Goal: Task Accomplishment & Management: Complete application form

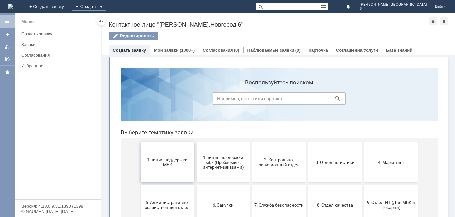
click at [172, 168] on button "1 линия поддержки МБК" at bounding box center [167, 163] width 53 height 40
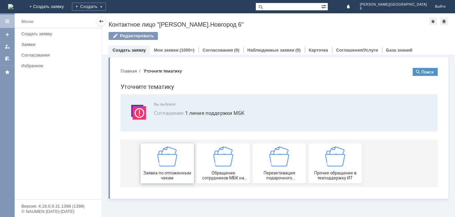
click at [174, 165] on img at bounding box center [167, 157] width 20 height 20
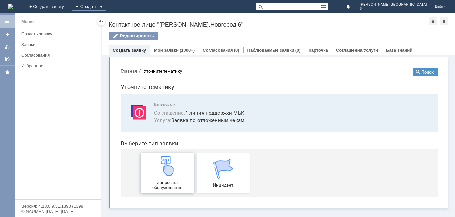
click at [174, 169] on img at bounding box center [167, 166] width 20 height 20
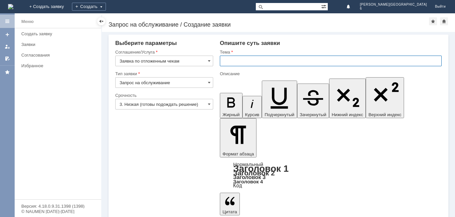
click at [277, 61] on input "text" at bounding box center [331, 61] width 222 height 11
type input "отл чеки за 03.09.25"
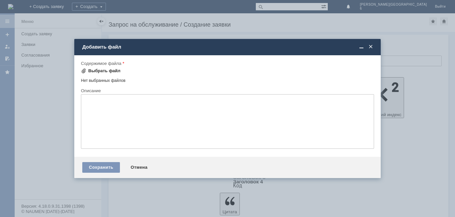
click at [112, 71] on div "Выбрать файл" at bounding box center [104, 70] width 32 height 5
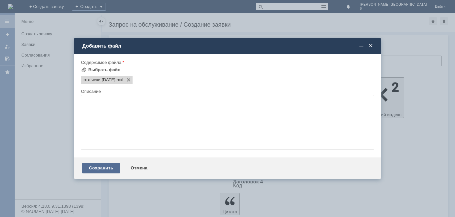
click at [108, 168] on div "Сохранить" at bounding box center [101, 168] width 38 height 11
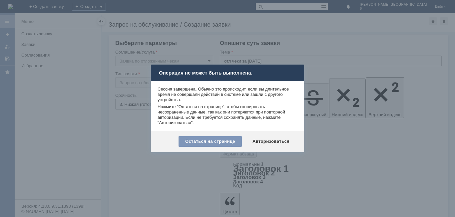
drag, startPoint x: 225, startPoint y: 143, endPoint x: 326, endPoint y: 46, distance: 139.9
click at [225, 141] on div "Остаться на странице" at bounding box center [209, 141] width 63 height 11
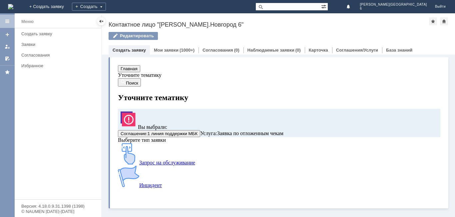
click at [139, 164] on img at bounding box center [128, 153] width 21 height 21
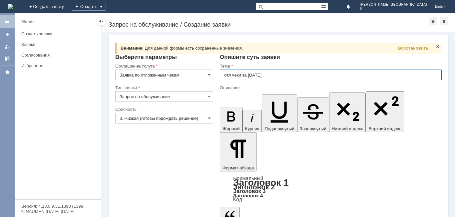
type input "отл чеки за [DATE]"
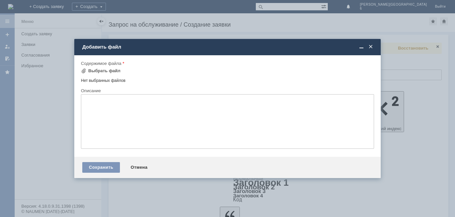
click at [101, 65] on div "Содержимое файла" at bounding box center [227, 63] width 292 height 4
click at [102, 73] on div "Выбрать файл" at bounding box center [104, 70] width 32 height 5
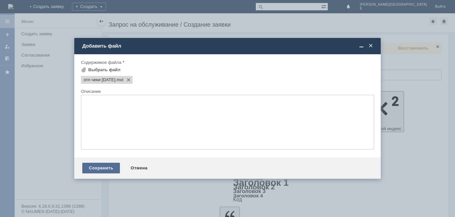
click at [101, 169] on div "Сохранить" at bounding box center [101, 168] width 38 height 11
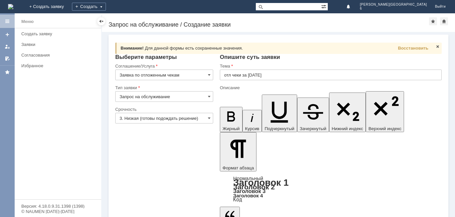
scroll to position [8, 0]
